Goal: Task Accomplishment & Management: Use online tool/utility

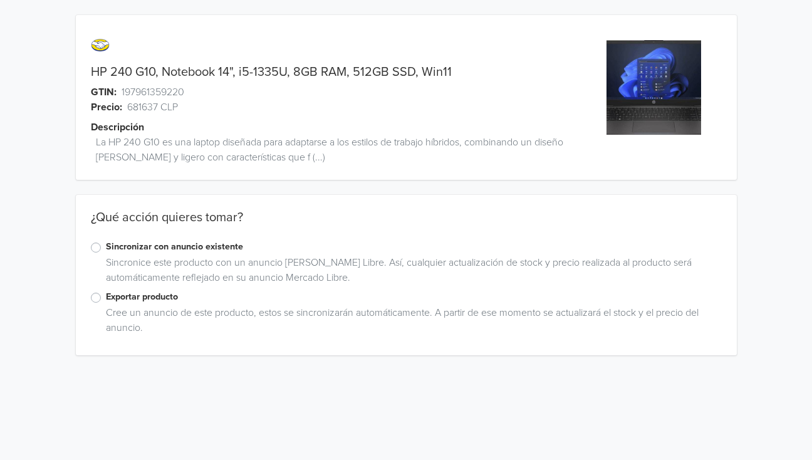
click at [106, 299] on label "Exportar producto" at bounding box center [414, 297] width 616 height 14
click at [0, 0] on input "Exportar producto" at bounding box center [0, 0] width 0 height 0
drag, startPoint x: 112, startPoint y: 70, endPoint x: 155, endPoint y: 76, distance: 43.6
click at [155, 76] on link "HP 240 G10, Notebook 14", i5-1335U, 8GB RAM, 512GB SSD, Win11" at bounding box center [271, 72] width 361 height 15
copy link "240 G10"
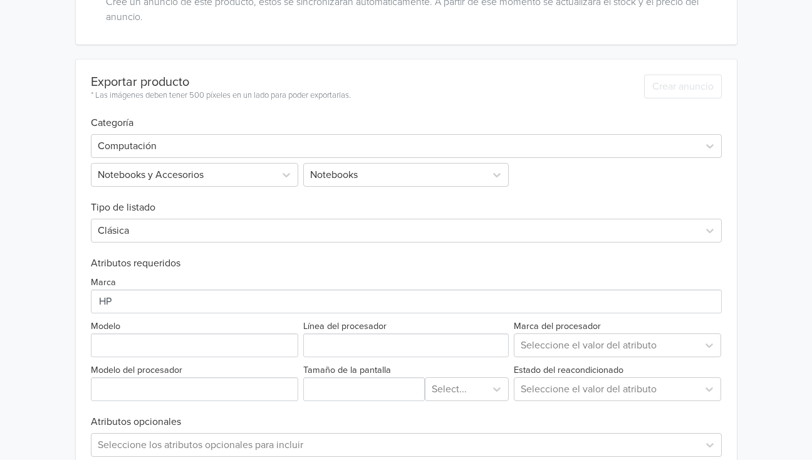
scroll to position [376, 0]
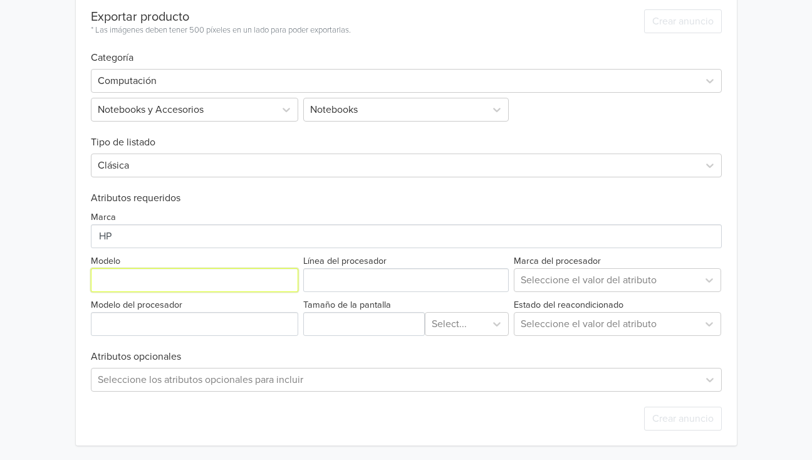
click at [104, 280] on input "Modelo" at bounding box center [195, 280] width 208 height 24
paste input "240 G10"
type input "240 G10"
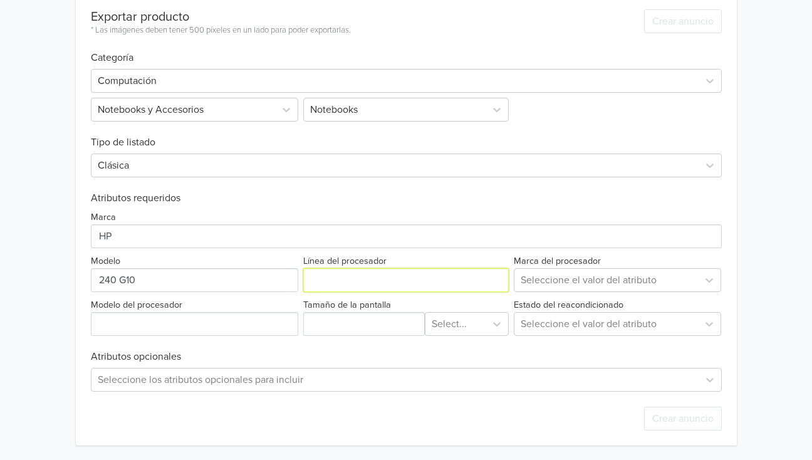
click at [318, 282] on input "Línea del procesador" at bounding box center [406, 280] width 206 height 24
type input "i5"
click at [544, 280] on div at bounding box center [607, 280] width 172 height 18
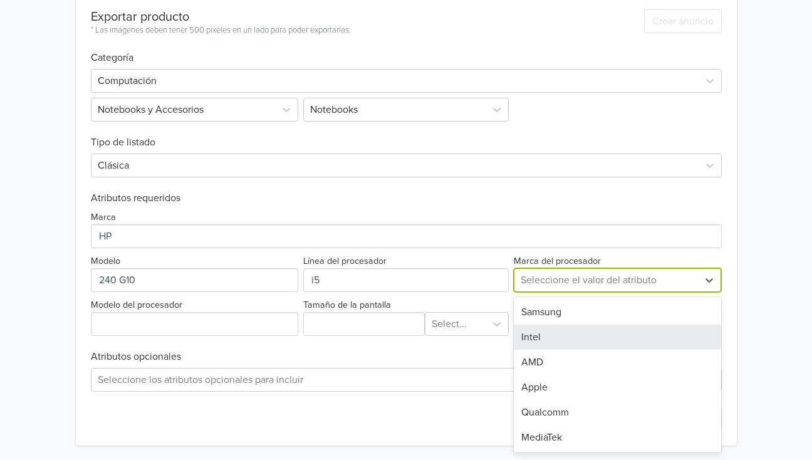
click at [549, 336] on div "Intel" at bounding box center [618, 337] width 208 height 25
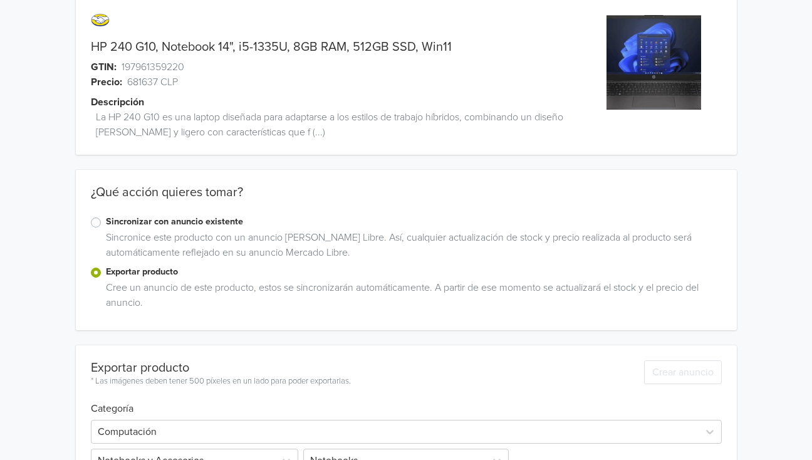
scroll to position [20, 0]
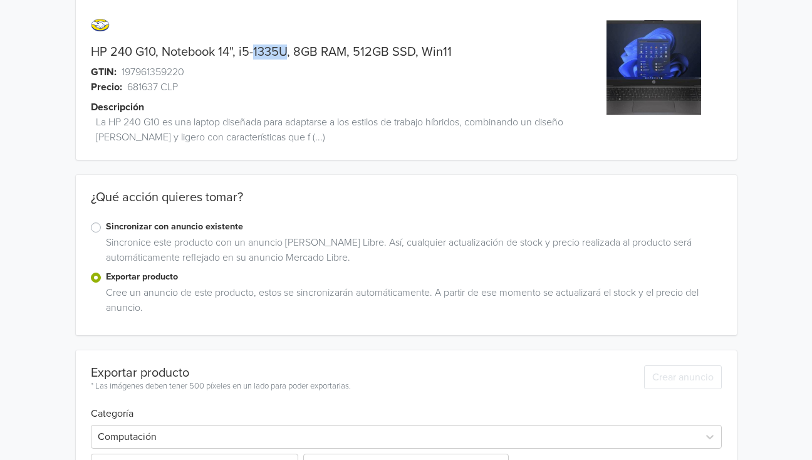
drag, startPoint x: 254, startPoint y: 50, endPoint x: 289, endPoint y: 53, distance: 34.6
click at [289, 53] on link "HP 240 G10, Notebook 14", i5-1335U, 8GB RAM, 512GB SSD, Win11" at bounding box center [271, 51] width 361 height 15
copy link "1335U"
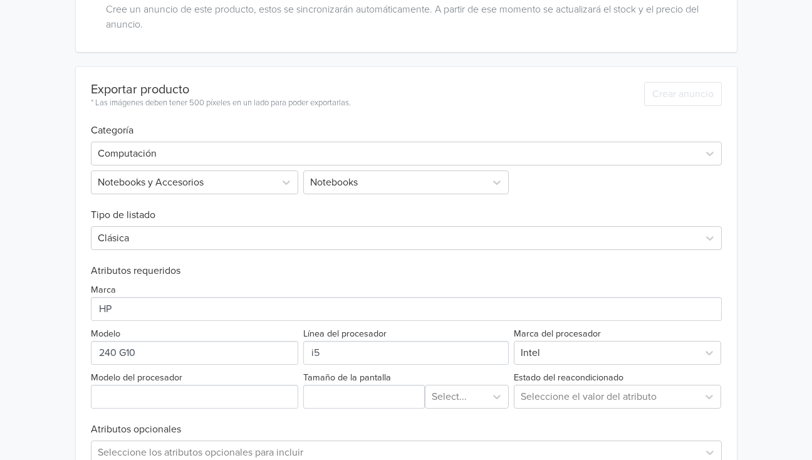
scroll to position [376, 0]
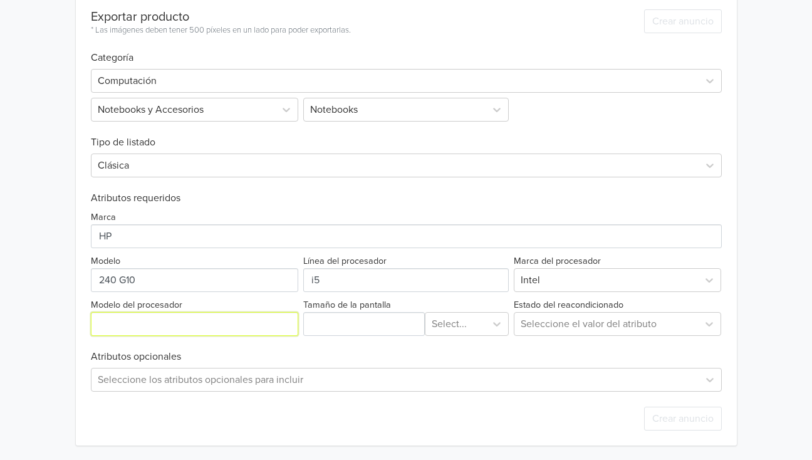
click at [100, 326] on input "Modelo del procesador" at bounding box center [195, 324] width 208 height 24
paste input "1335U"
type input "1335U"
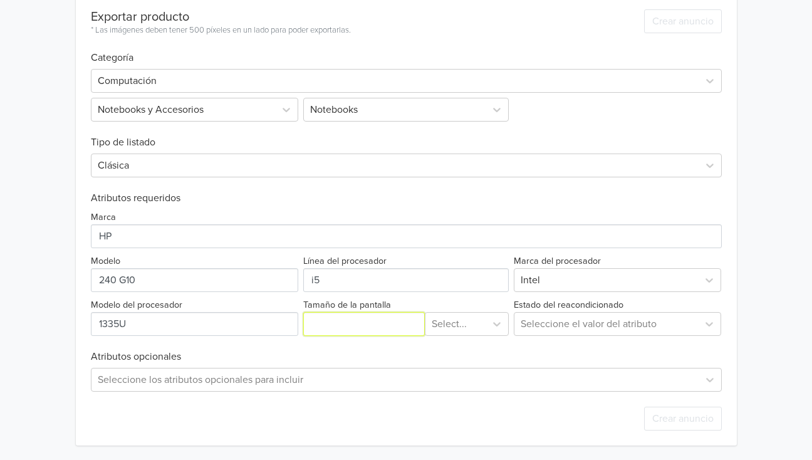
click at [330, 329] on input "Tamaño de la pantalla" at bounding box center [364, 324] width 122 height 24
type input "14"
click at [450, 321] on div at bounding box center [456, 324] width 48 height 18
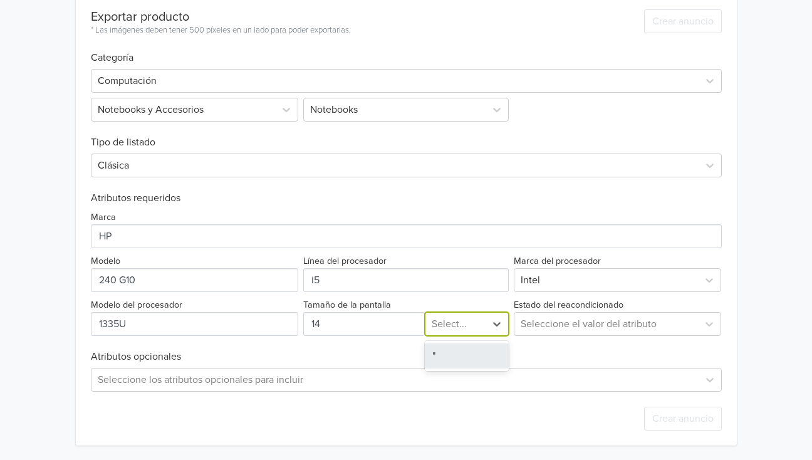
click at [439, 351] on div """ at bounding box center [467, 355] width 84 height 25
click at [546, 320] on div at bounding box center [607, 324] width 172 height 18
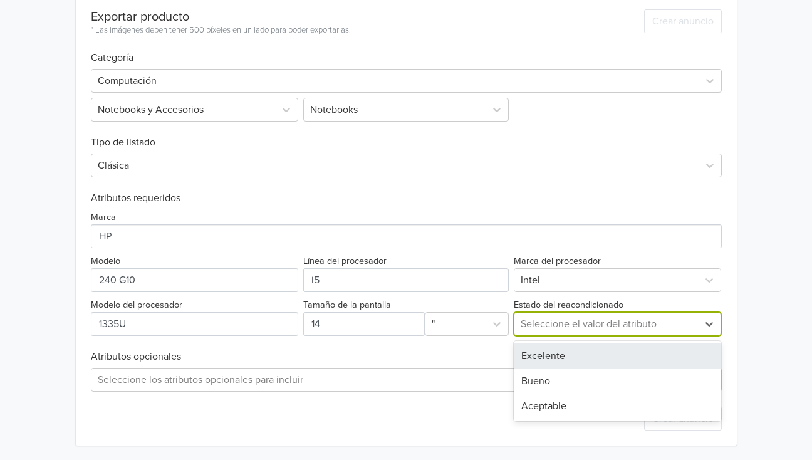
click at [543, 354] on div "Excelente" at bounding box center [618, 355] width 208 height 25
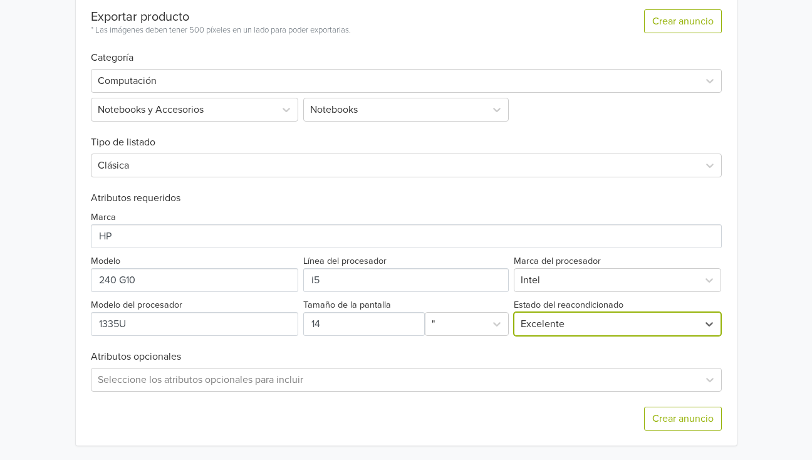
click at [61, 276] on div "HP 240 G10, Notebook 14", i5-1335U, 8GB RAM, 512GB SSD, Win11 GTIN: 19796135922…" at bounding box center [405, 42] width 793 height 836
click at [143, 385] on div "Seleccione los atributos opcionales para incluir" at bounding box center [406, 380] width 631 height 24
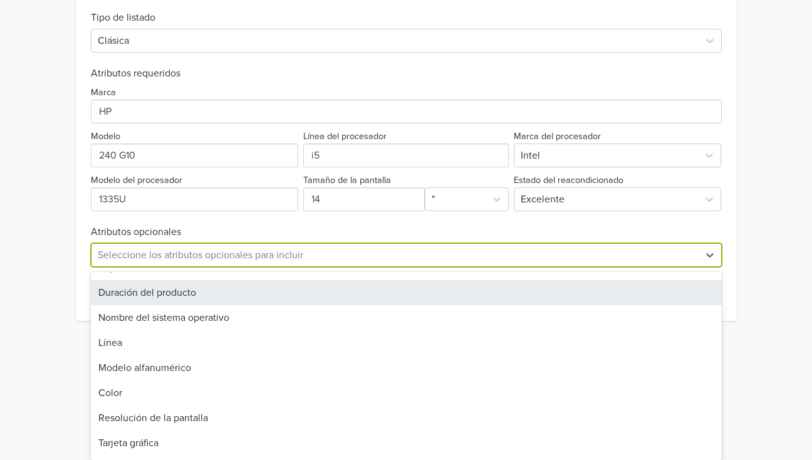
scroll to position [18, 0]
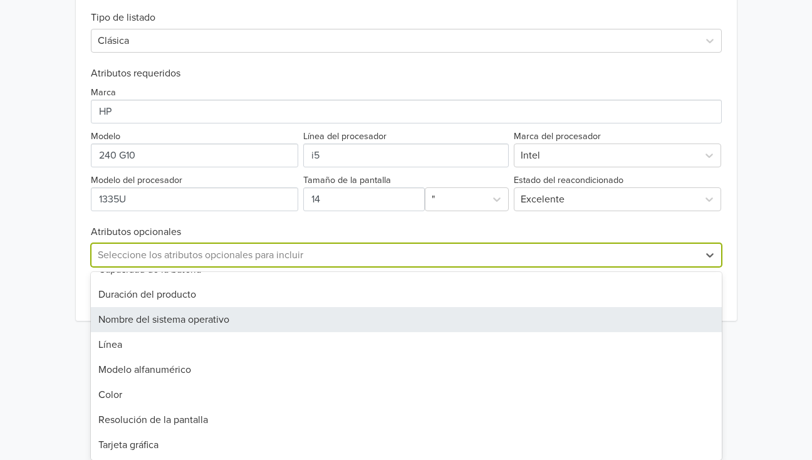
click at [143, 318] on div "Nombre del sistema operativo" at bounding box center [406, 319] width 631 height 25
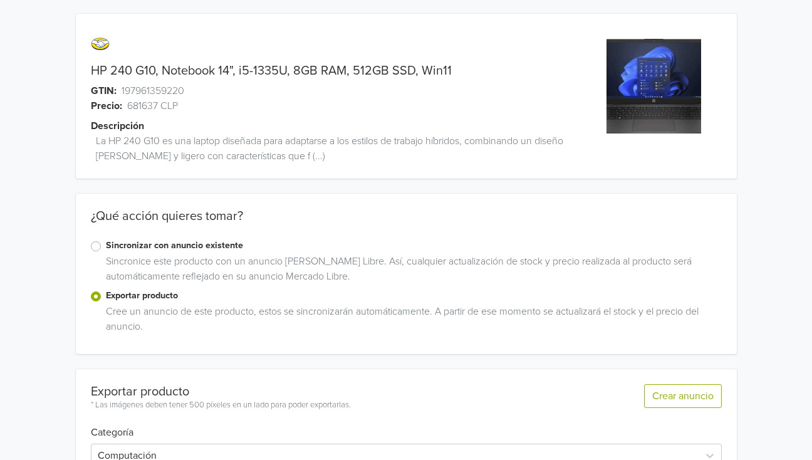
scroll to position [420, 0]
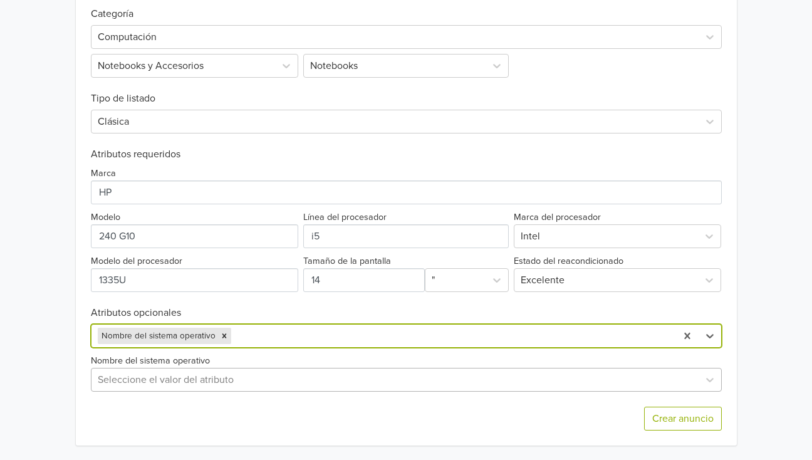
click at [116, 379] on div "Seleccione el valor del atributo" at bounding box center [406, 380] width 631 height 24
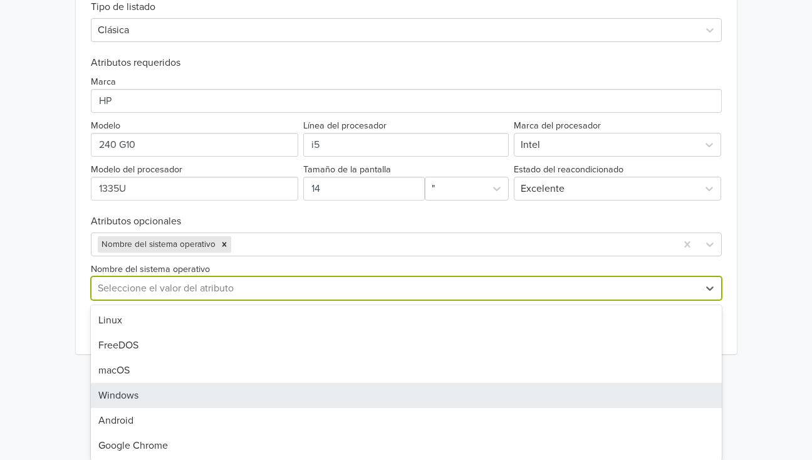
click at [125, 397] on div "Windows" at bounding box center [406, 395] width 631 height 25
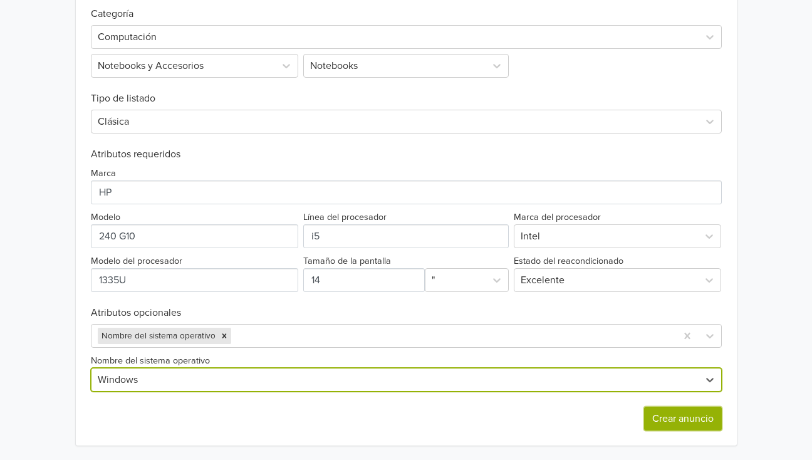
click at [683, 415] on button "Crear anuncio" at bounding box center [683, 419] width 78 height 24
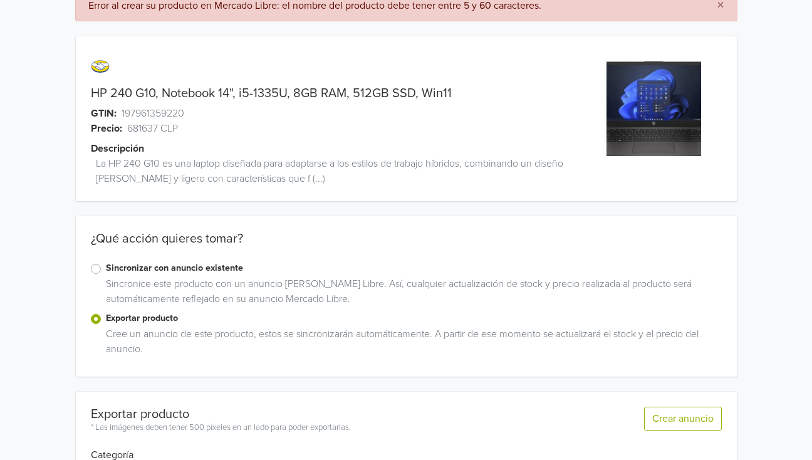
scroll to position [0, 0]
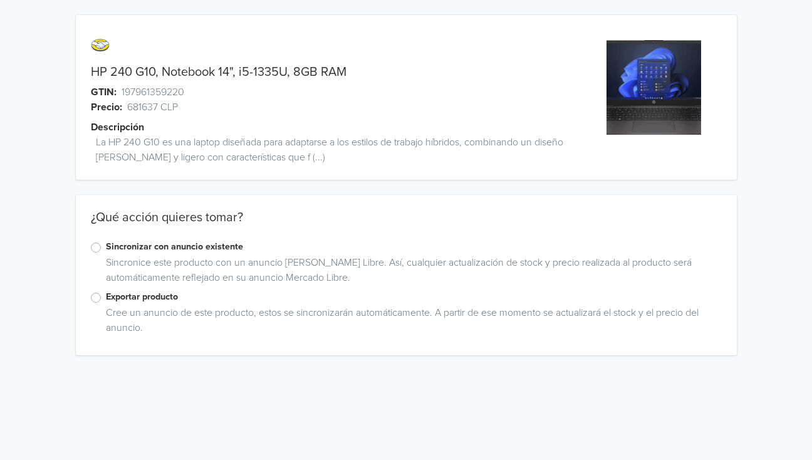
click at [106, 295] on label "Exportar producto" at bounding box center [414, 297] width 616 height 14
click at [0, 0] on input "Exportar producto" at bounding box center [0, 0] width 0 height 0
drag, startPoint x: 112, startPoint y: 69, endPoint x: 154, endPoint y: 73, distance: 42.1
click at [154, 73] on link "HP 240 G10, Notebook 14", i5-1335U, 8GB RAM" at bounding box center [219, 72] width 256 height 15
copy link "240 G10"
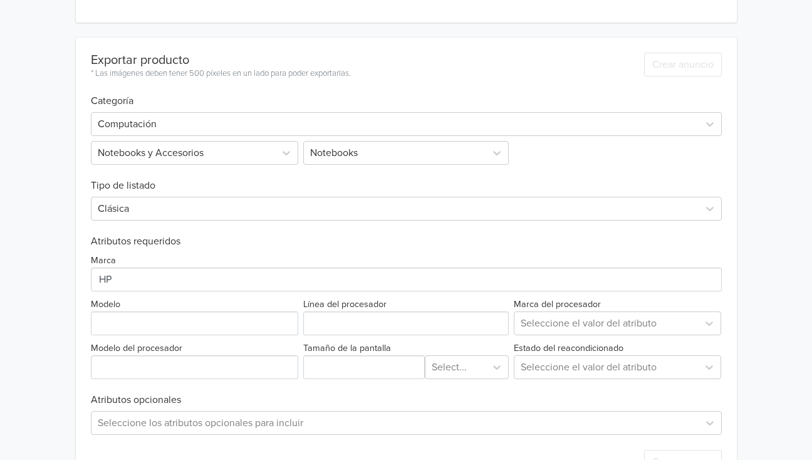
scroll to position [376, 0]
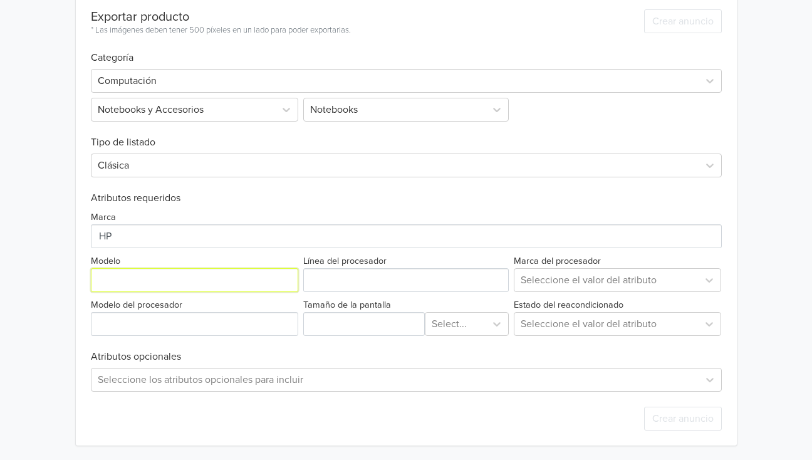
click at [125, 278] on input "Modelo" at bounding box center [195, 280] width 208 height 24
paste input "240 G10"
type input "240 G10"
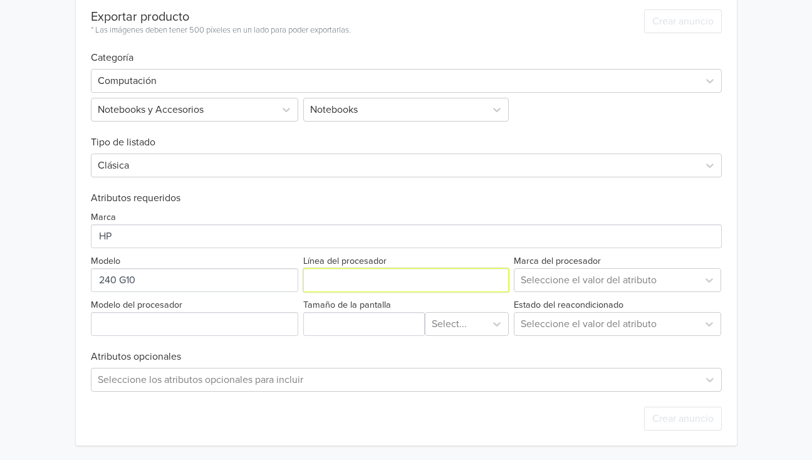
click at [335, 285] on input "Línea del procesador" at bounding box center [406, 280] width 206 height 24
click at [325, 291] on div "Marca Modelo Línea del procesador Marca del procesador Seleccione el valor del …" at bounding box center [406, 270] width 631 height 132
click at [325, 286] on input "Línea del procesador" at bounding box center [406, 280] width 206 height 24
type input "i5"
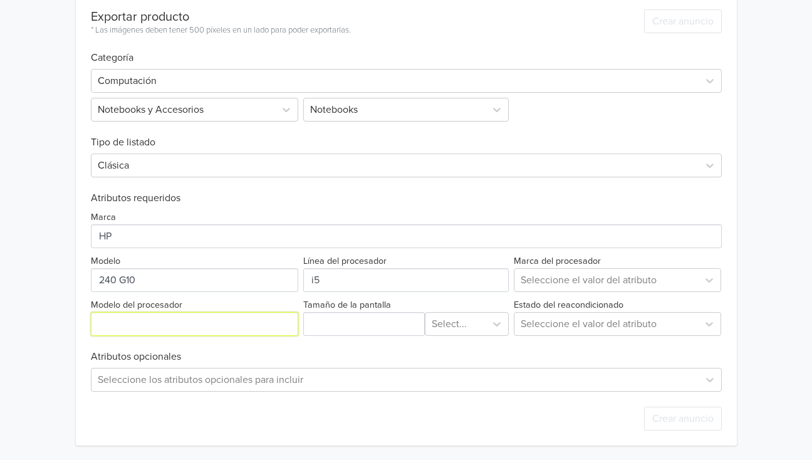
click at [201, 328] on input "Modelo del procesador" at bounding box center [195, 324] width 208 height 24
type input "1335U"
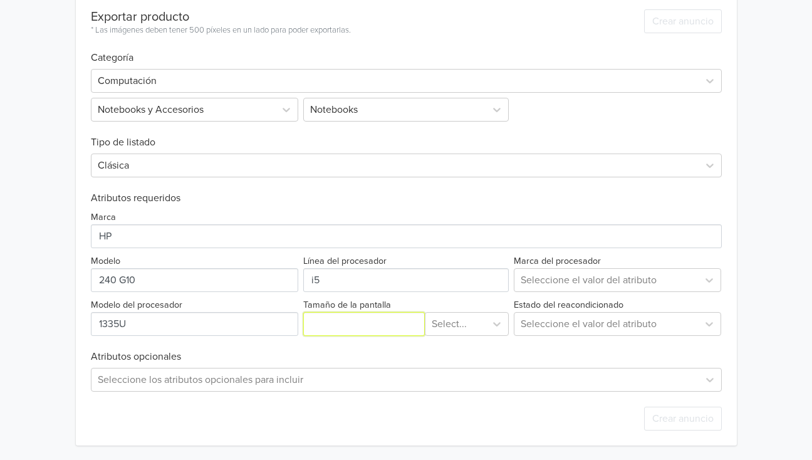
click at [355, 326] on input "Tamaño de la pantalla" at bounding box center [364, 324] width 122 height 24
type input "14"
click at [447, 330] on div at bounding box center [456, 324] width 48 height 18
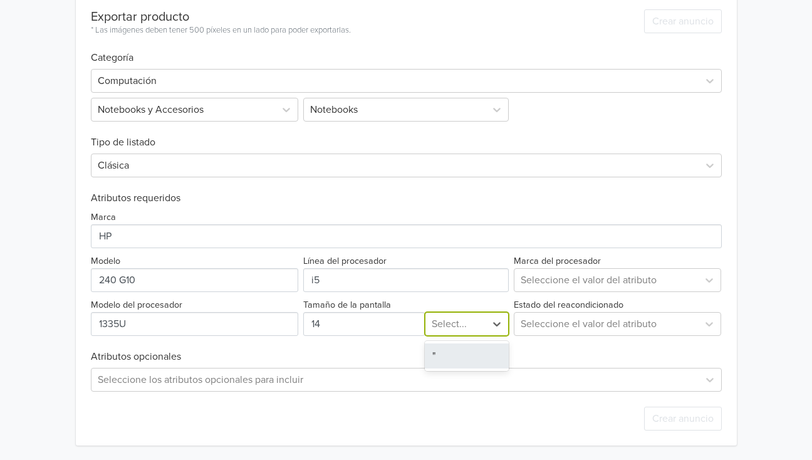
click at [453, 346] on div """ at bounding box center [467, 355] width 84 height 25
click at [568, 286] on div at bounding box center [607, 280] width 172 height 18
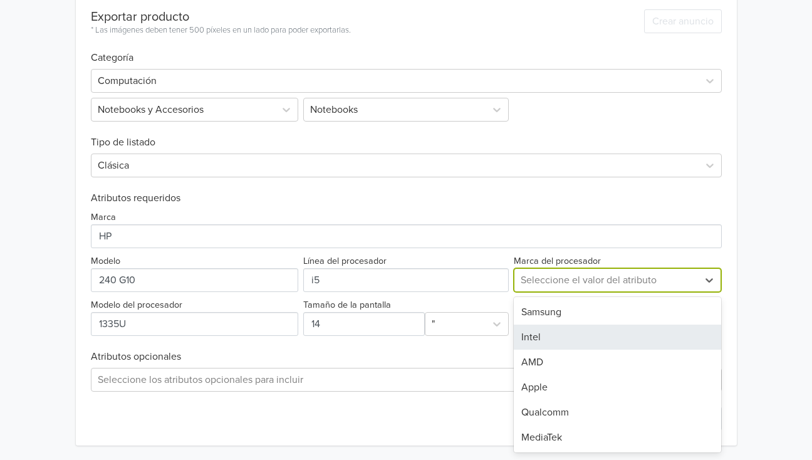
click at [565, 341] on div "Intel" at bounding box center [618, 337] width 208 height 25
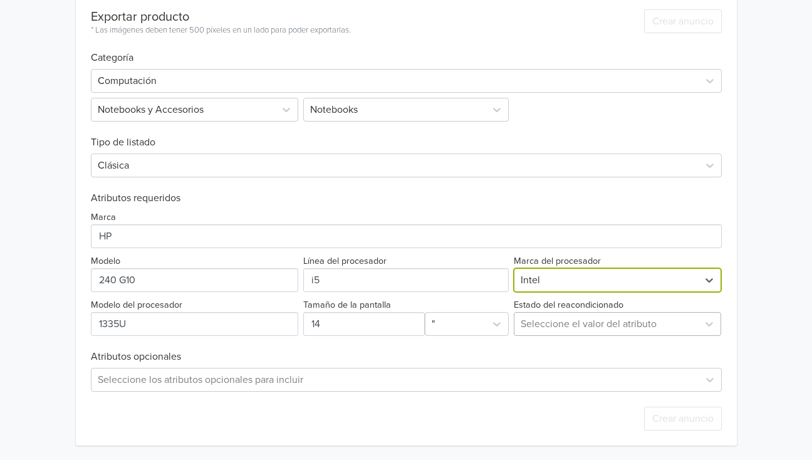
click at [561, 332] on div at bounding box center [607, 324] width 172 height 18
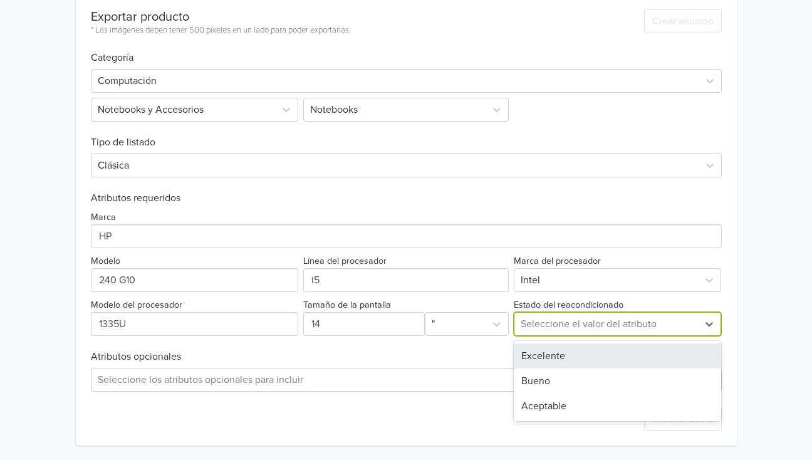
click at [560, 353] on div "Excelente" at bounding box center [618, 355] width 208 height 25
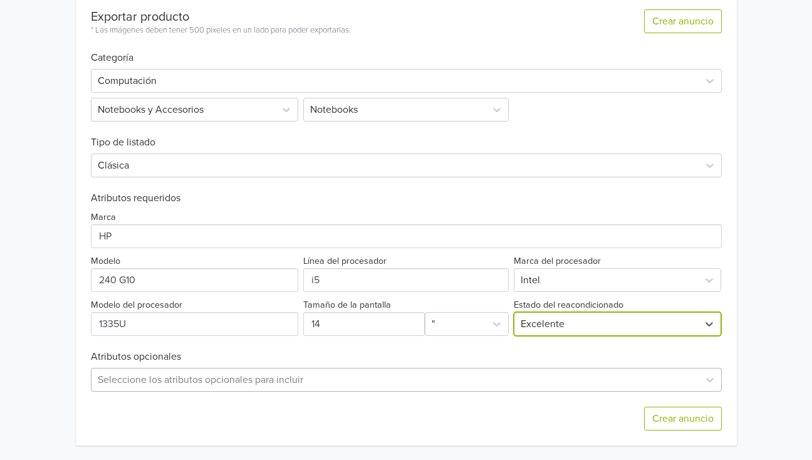
click at [300, 372] on div "Seleccione los atributos opcionales para incluir" at bounding box center [406, 380] width 631 height 24
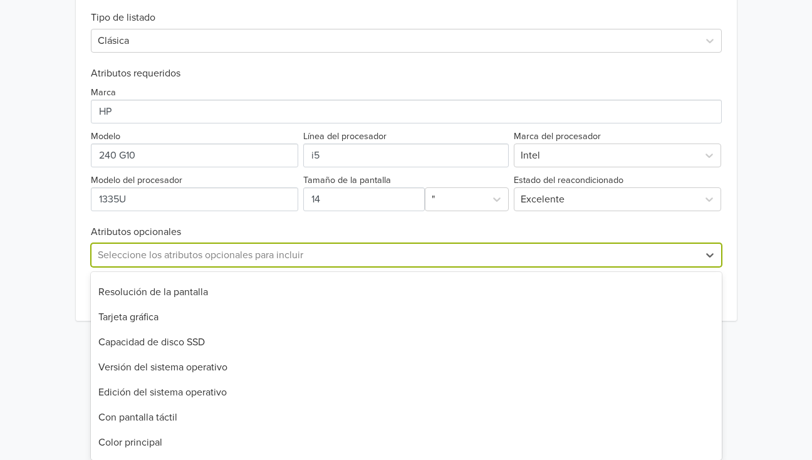
scroll to position [150, 0]
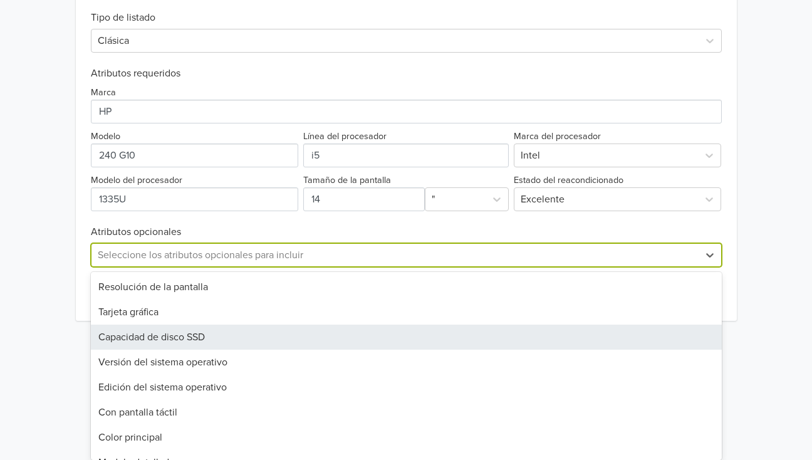
click at [196, 335] on div "Capacidad de disco SSD" at bounding box center [406, 337] width 631 height 25
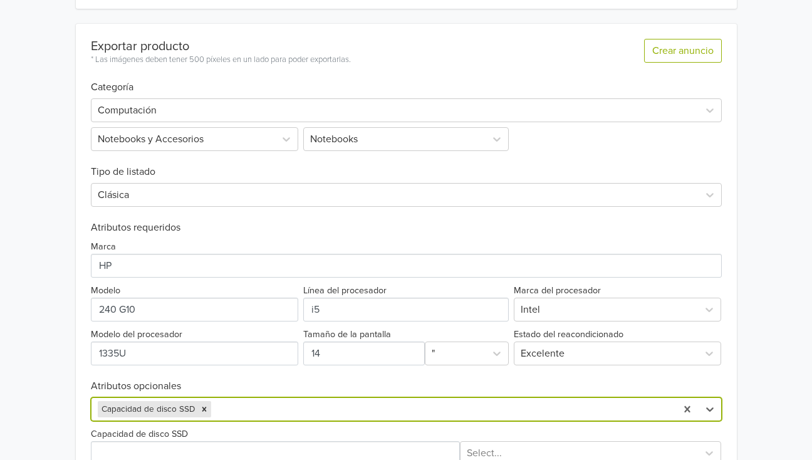
scroll to position [420, 0]
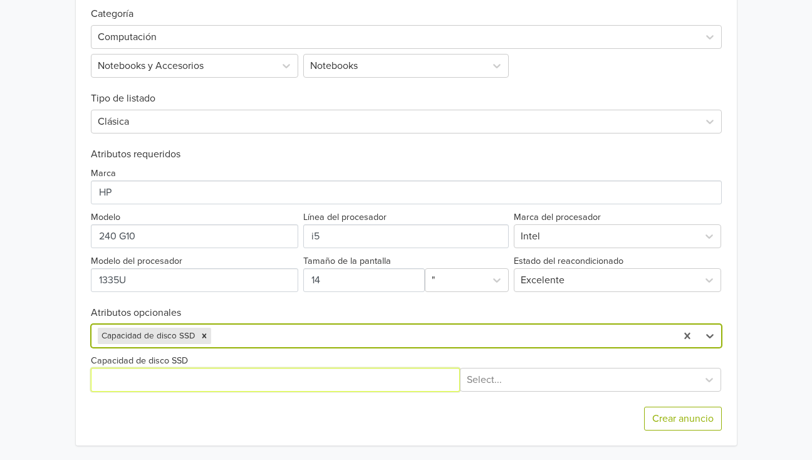
click at [174, 380] on input "Capacidad de disco SSD" at bounding box center [276, 380] width 370 height 24
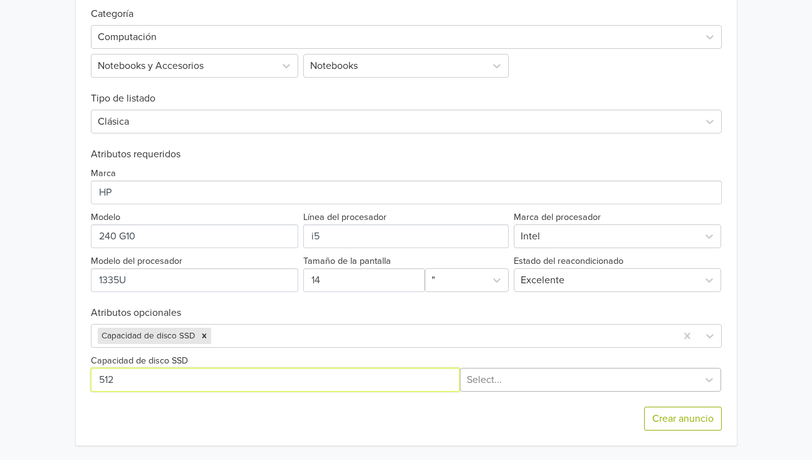
type input "512"
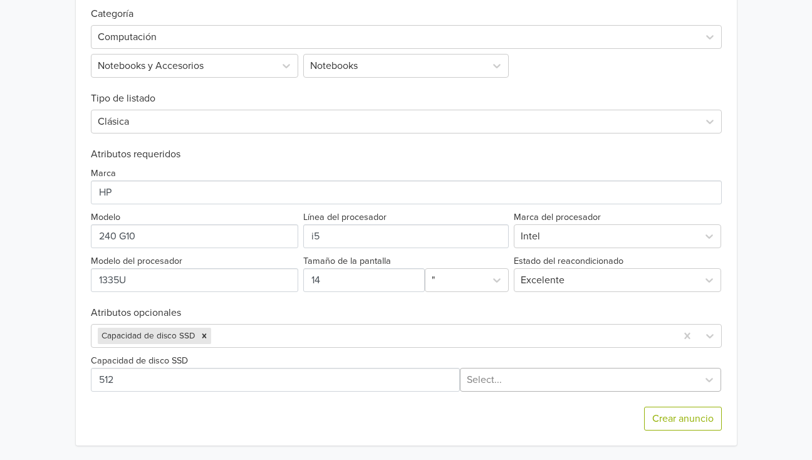
click at [477, 387] on div "Select..." at bounding box center [590, 380] width 261 height 24
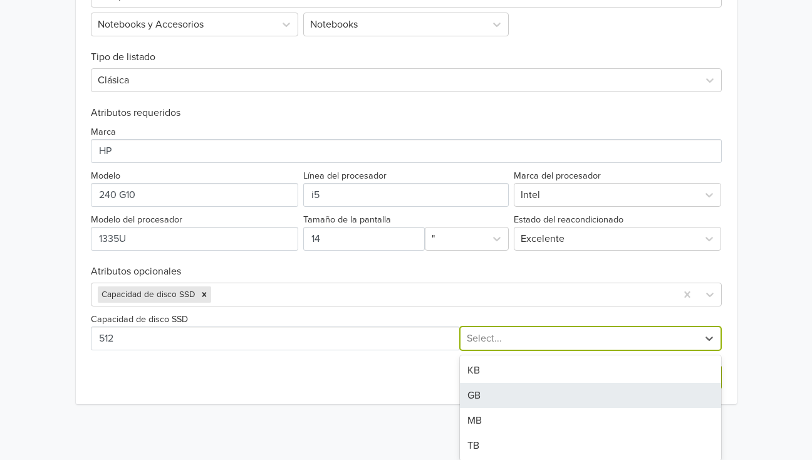
click at [481, 398] on div "GB" at bounding box center [590, 395] width 261 height 25
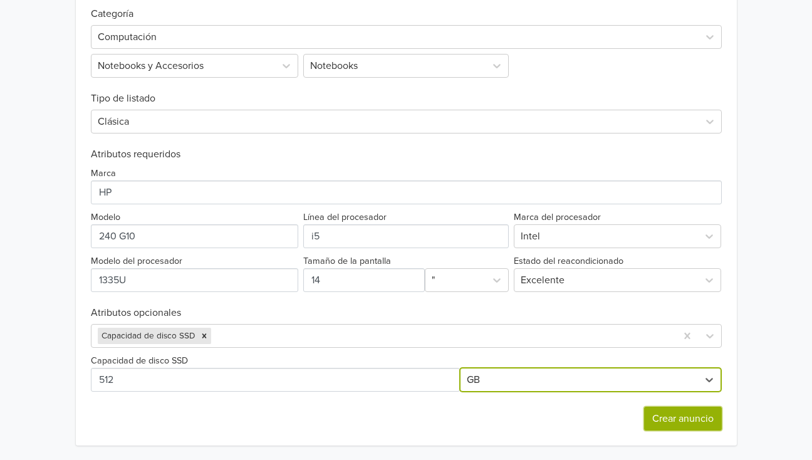
click at [681, 425] on button "Crear anuncio" at bounding box center [683, 419] width 78 height 24
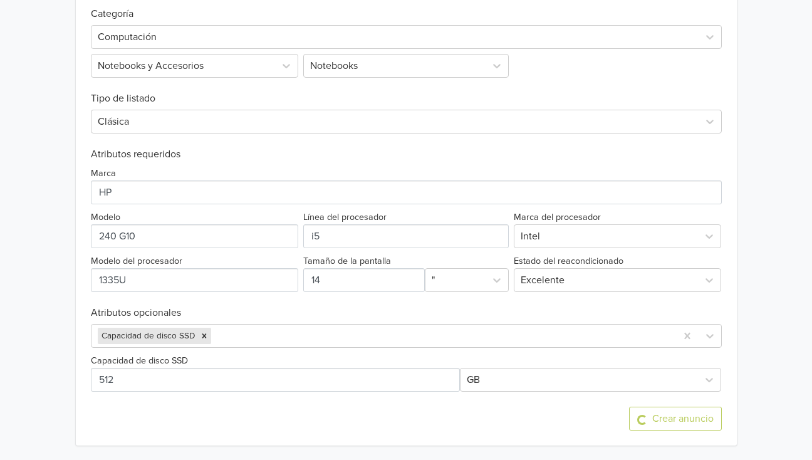
scroll to position [0, 0]
